Goal: Find specific page/section: Find specific page/section

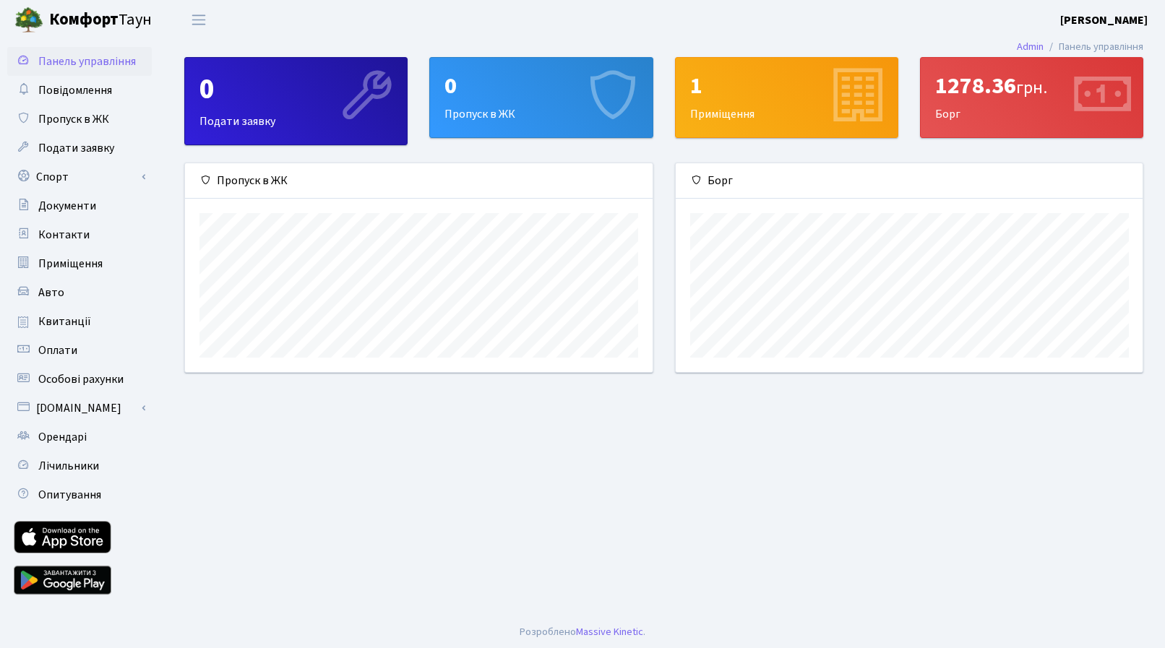
scroll to position [209, 468]
click at [60, 298] on span "Авто" at bounding box center [51, 293] width 26 height 16
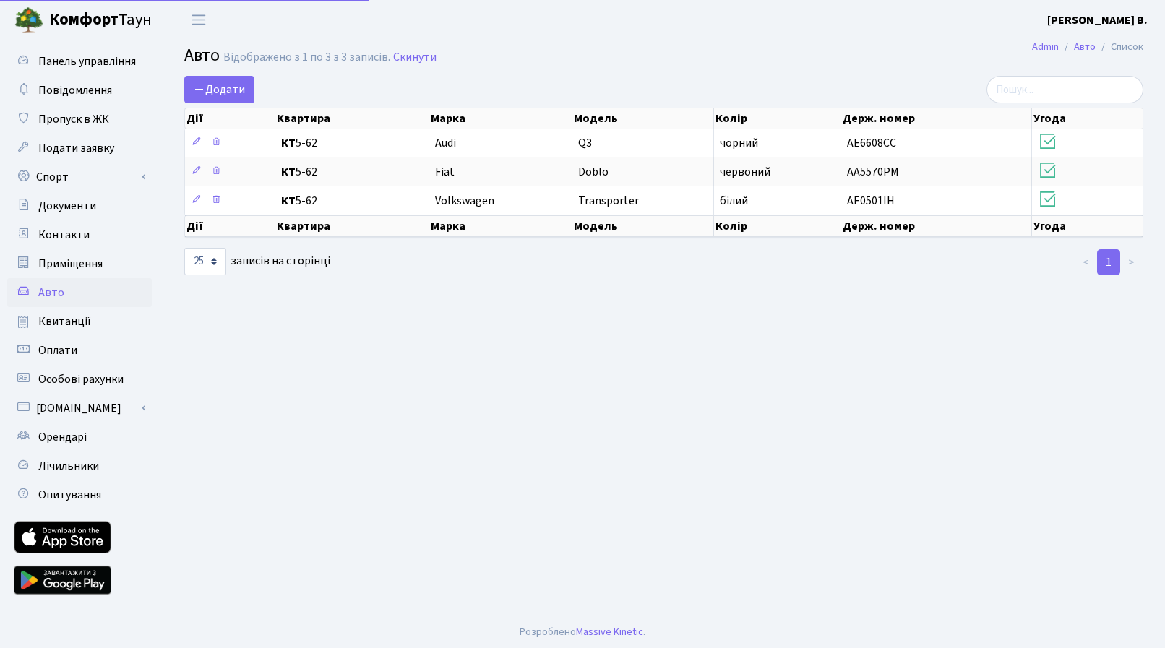
select select "25"
click at [93, 123] on span "Пропуск в ЖК" at bounding box center [73, 119] width 71 height 16
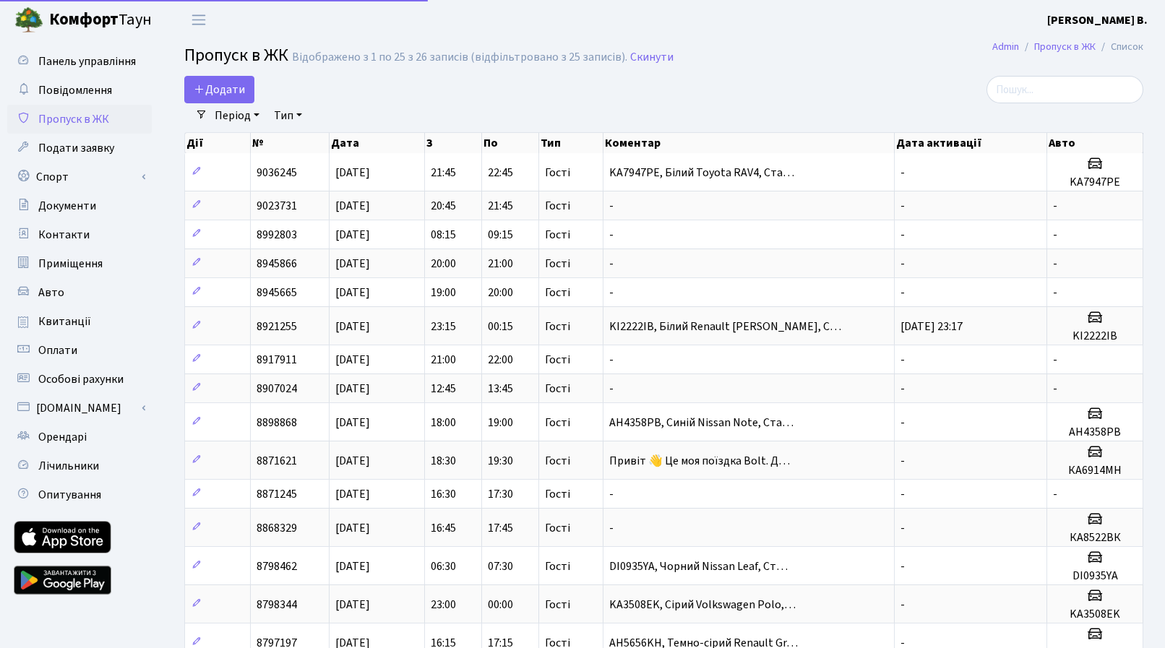
select select "25"
click at [205, 25] on span "Переключити навігацію" at bounding box center [199, 20] width 22 height 17
